Goal: Book appointment/travel/reservation

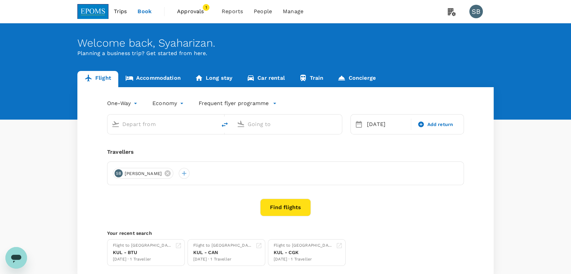
type input "Kuala Lumpur Intl ([GEOGRAPHIC_DATA])"
type input "Kuching Intl (KCH)"
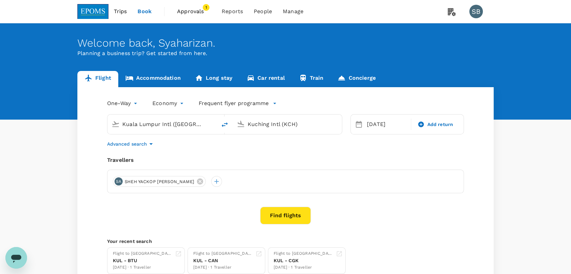
click at [187, 14] on span "Approvals" at bounding box center [194, 11] width 34 height 8
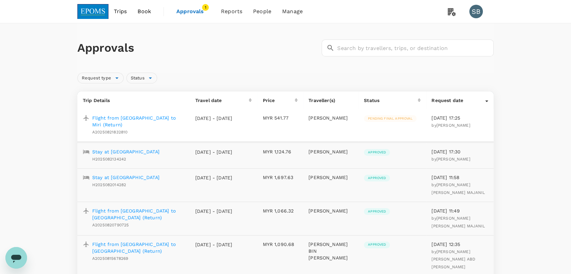
click at [94, 8] on img at bounding box center [92, 11] width 31 height 15
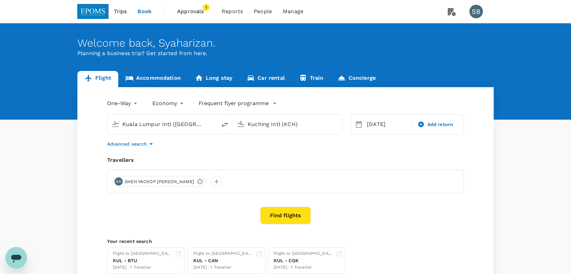
type input "Kuala Lumpur Intl ([GEOGRAPHIC_DATA])"
type input "Kuching Intl (KCH)"
type input "Kuala Lumpur Intl ([GEOGRAPHIC_DATA])"
type input "Kuching Intl (KCH)"
